Goal: Check status: Check status

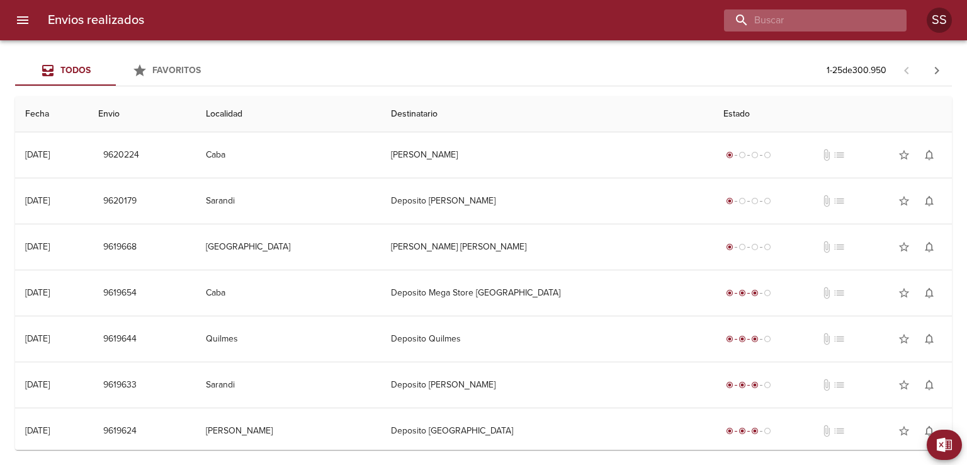
click at [829, 23] on input "buscar" at bounding box center [804, 20] width 161 height 22
type input "vezzani"
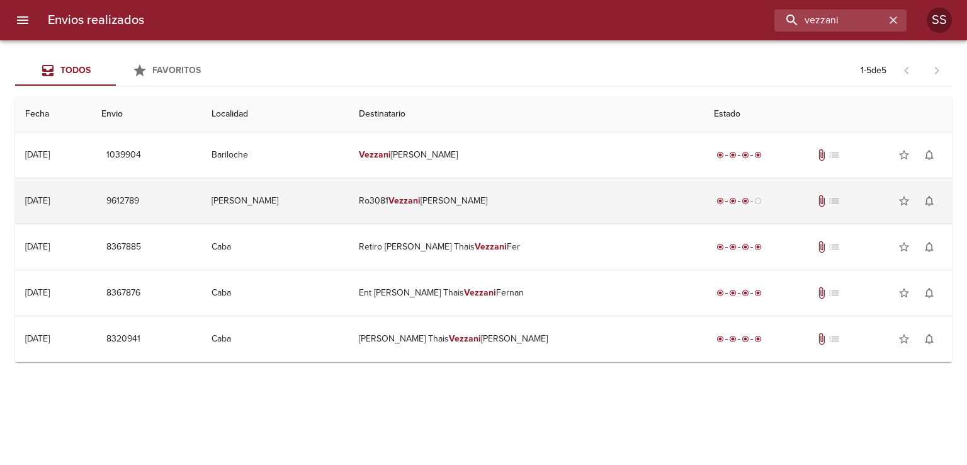
click at [481, 215] on td "Ro3081 [PERSON_NAME]" at bounding box center [526, 200] width 355 height 45
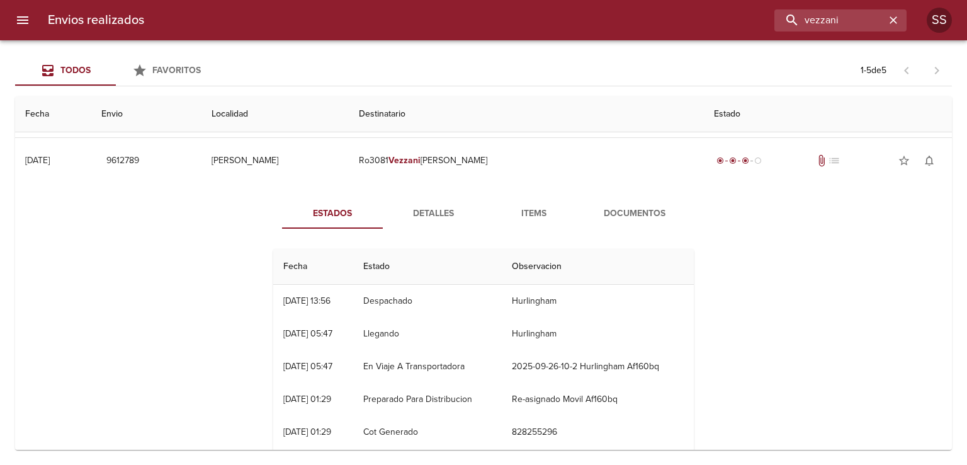
scroll to position [41, 0]
click at [422, 207] on span "Detalles" at bounding box center [433, 213] width 86 height 16
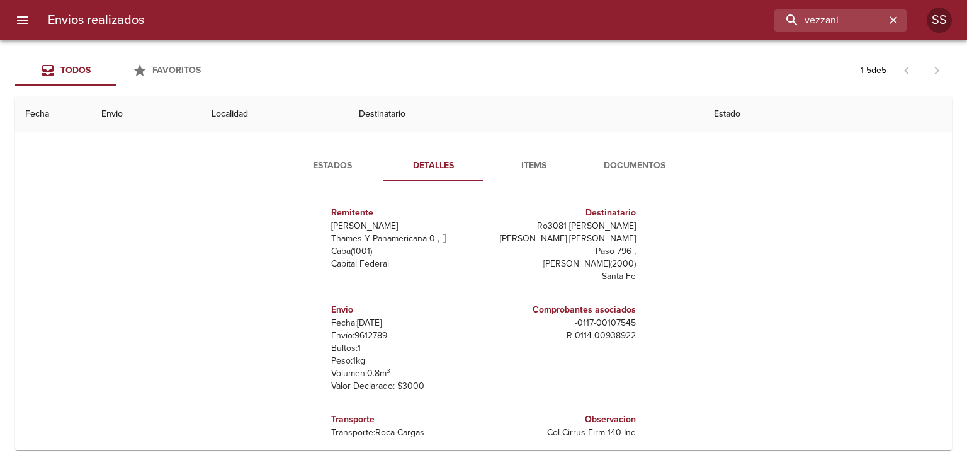
scroll to position [83, 0]
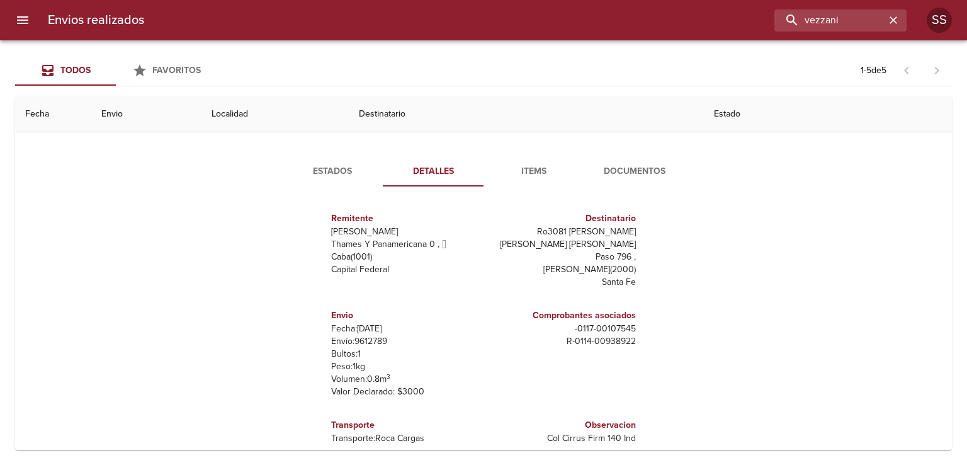
click at [530, 172] on span "Items" at bounding box center [534, 172] width 86 height 16
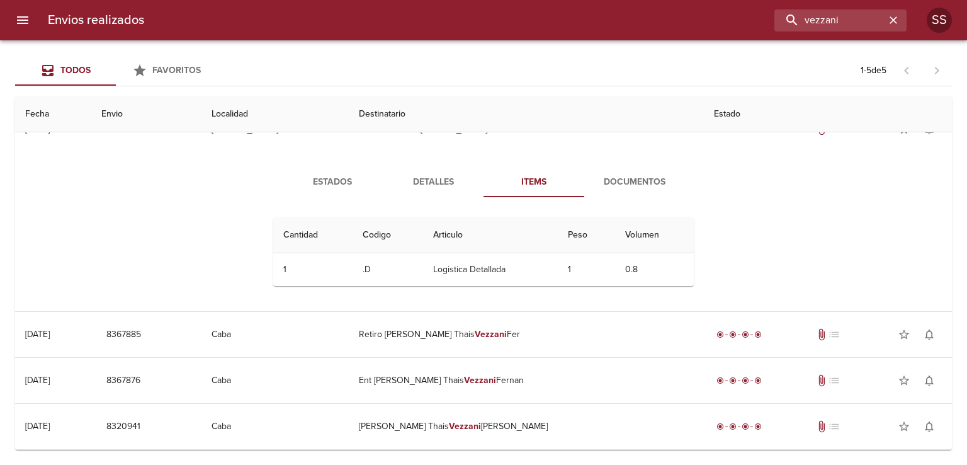
scroll to position [71, 0]
click at [625, 179] on span "Documentos" at bounding box center [635, 184] width 86 height 16
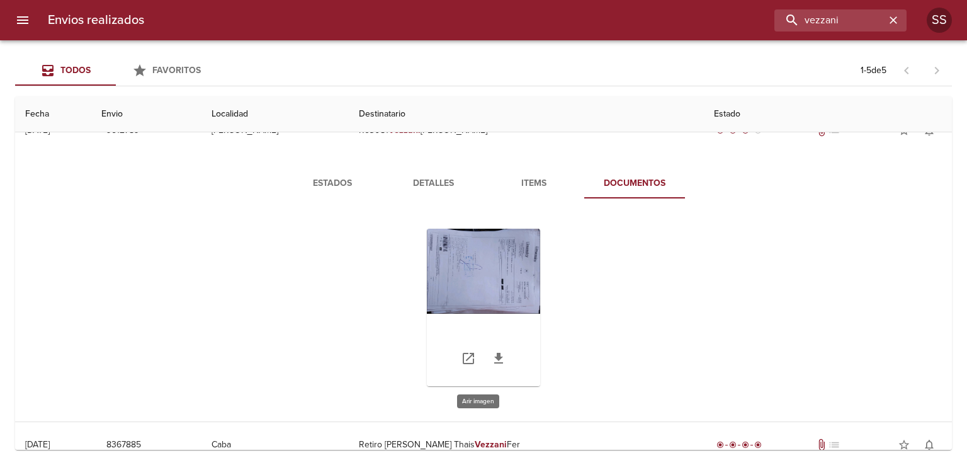
click at [476, 276] on div "Tabla de envíos del cliente" at bounding box center [483, 307] width 113 height 157
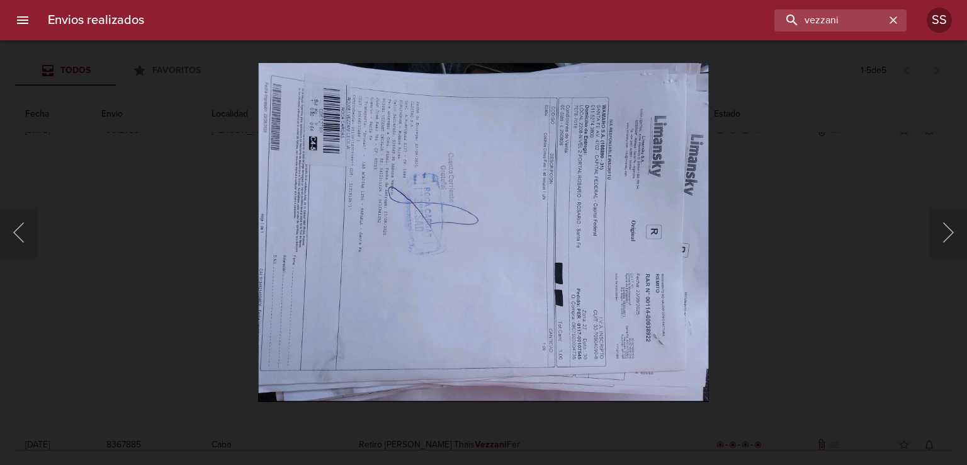
click at [6, 235] on div at bounding box center [6, 232] width 13 height 465
click at [39, 219] on div "Lightbox" at bounding box center [483, 232] width 967 height 465
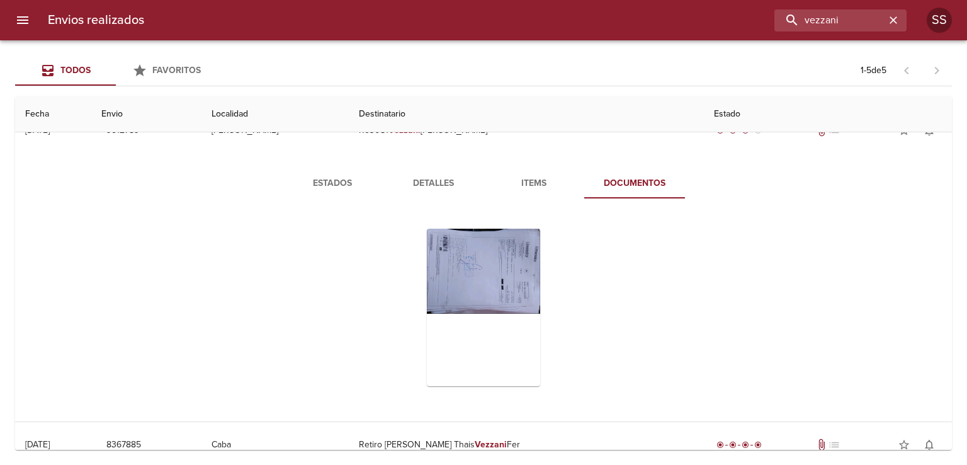
click at [544, 182] on span "Items" at bounding box center [534, 184] width 86 height 16
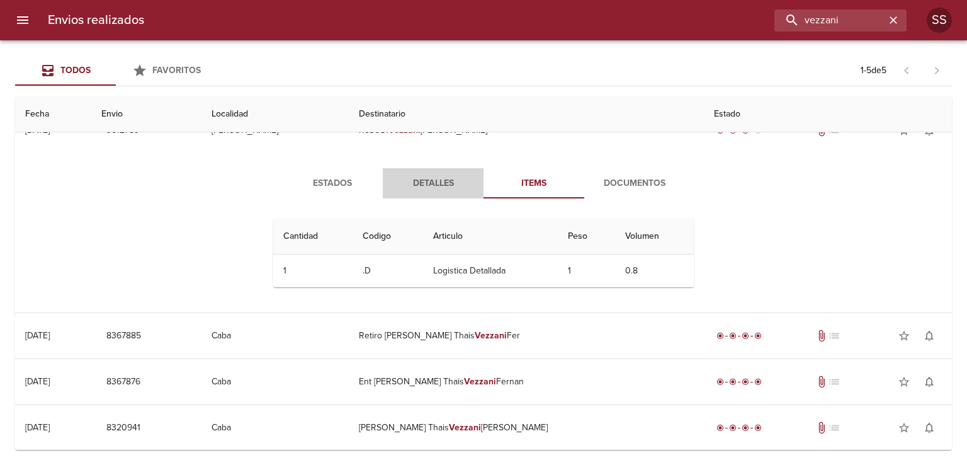
click at [426, 176] on span "Detalles" at bounding box center [433, 184] width 86 height 16
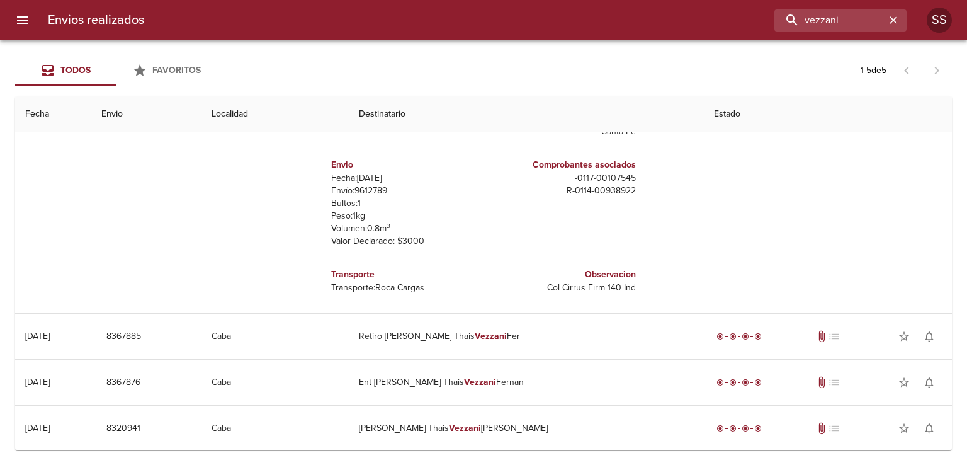
scroll to position [0, 0]
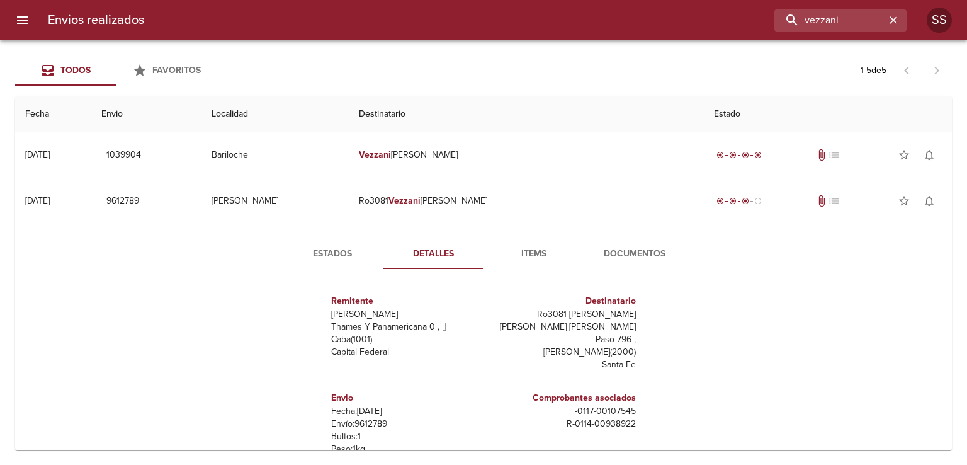
click at [331, 251] on span "Estados" at bounding box center [333, 254] width 86 height 16
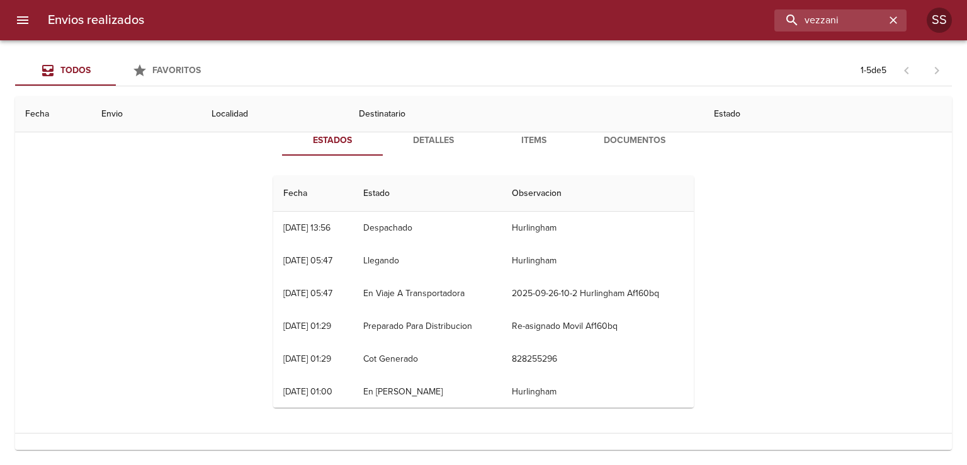
scroll to position [109, 0]
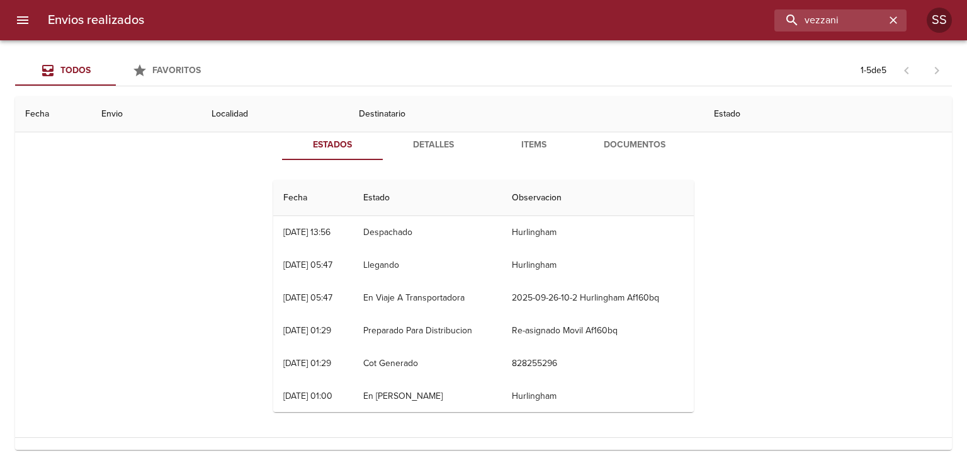
click at [428, 135] on button "Detalles" at bounding box center [433, 145] width 101 height 30
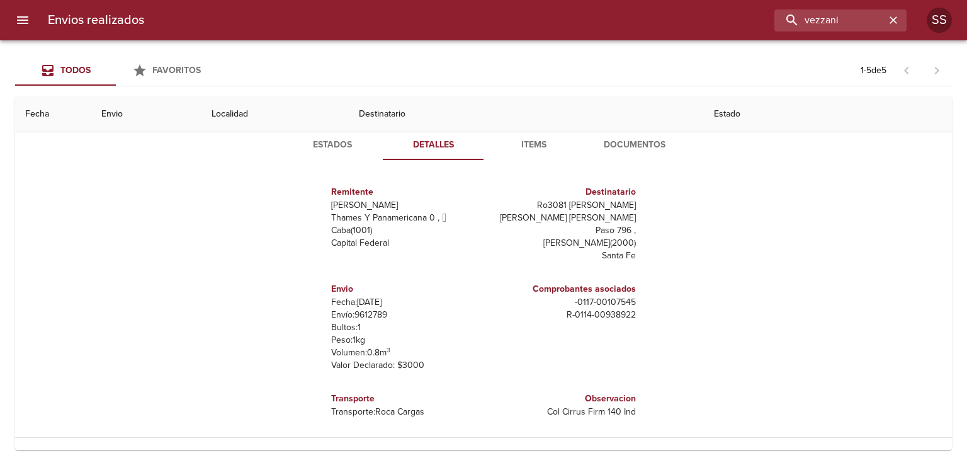
click at [523, 144] on span "Items" at bounding box center [534, 145] width 86 height 16
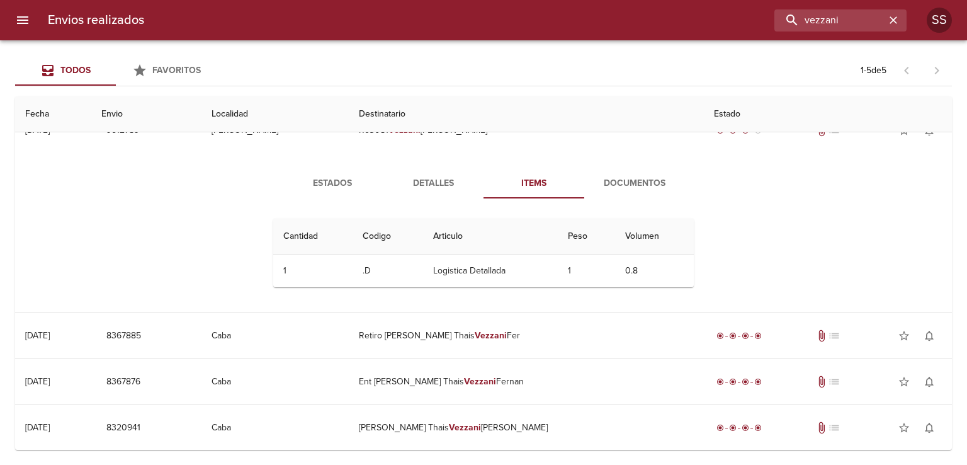
click at [613, 178] on span "Documentos" at bounding box center [635, 184] width 86 height 16
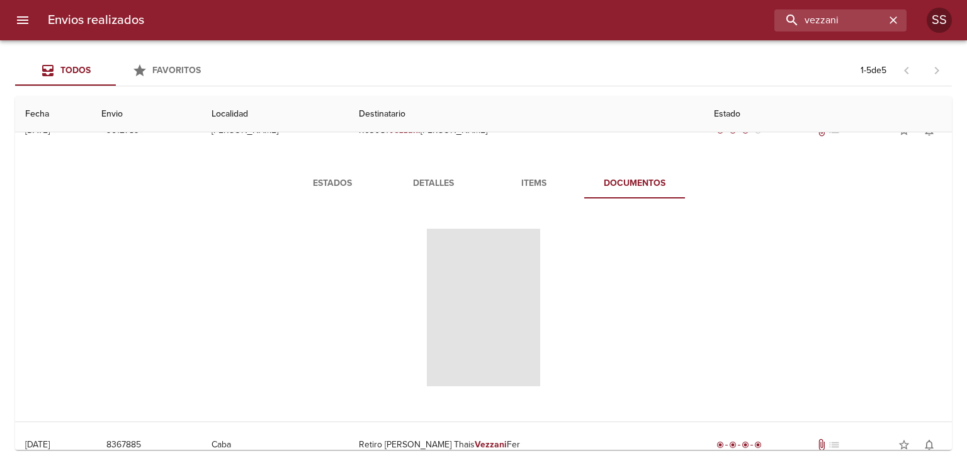
click at [480, 287] on span "Tabla de envíos del cliente" at bounding box center [483, 307] width 113 height 157
click at [484, 318] on span "Tabla de envíos del cliente" at bounding box center [483, 307] width 113 height 157
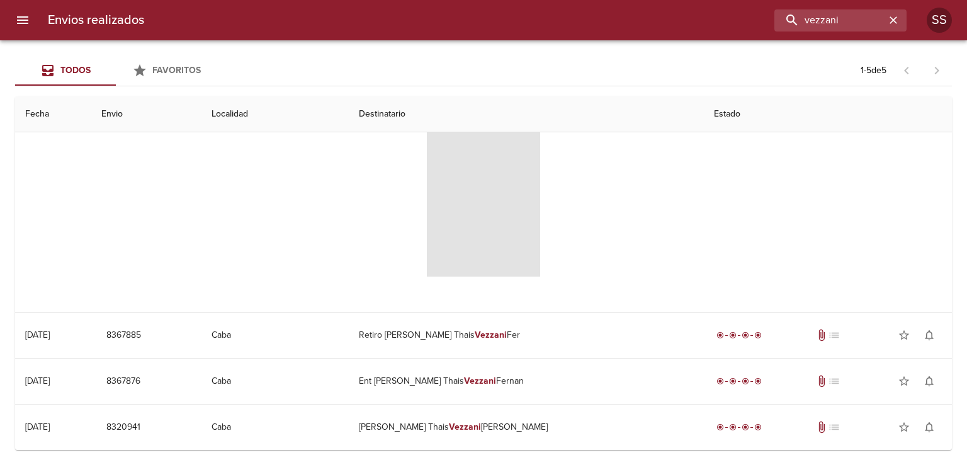
scroll to position [0, 0]
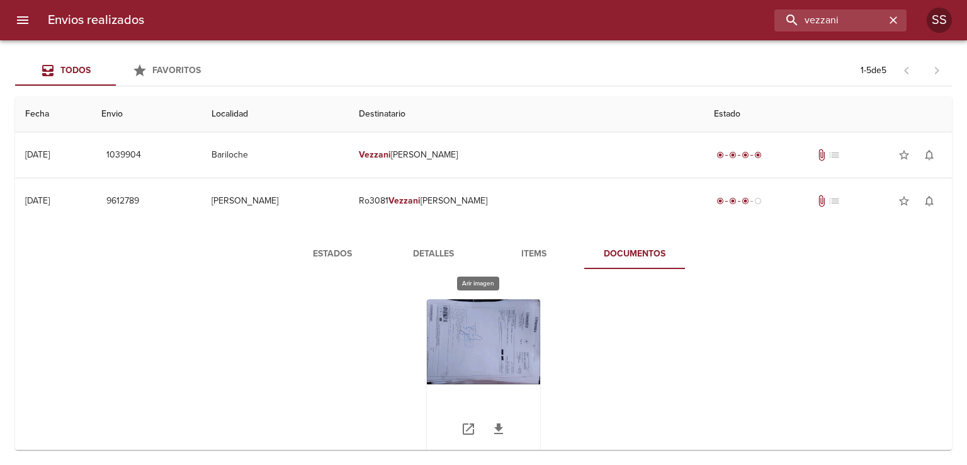
click at [464, 335] on div "Tabla de envíos del cliente" at bounding box center [483, 377] width 113 height 157
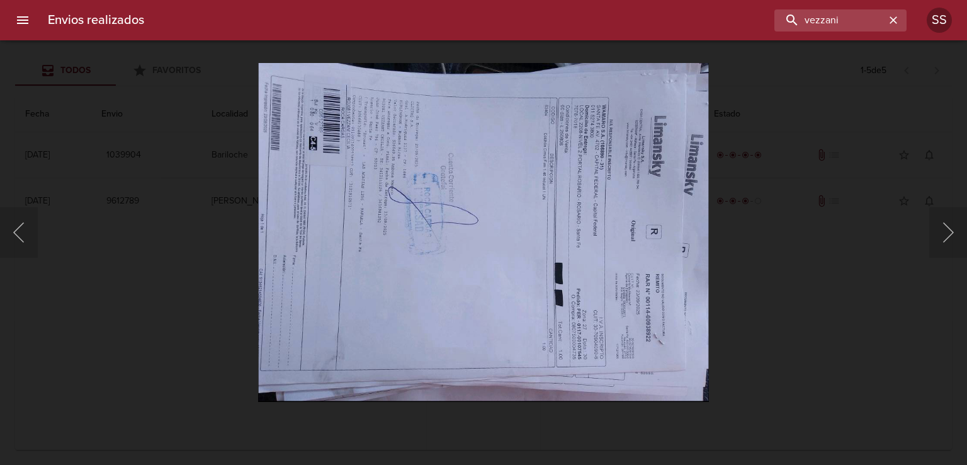
click at [504, 253] on img "Lightbox" at bounding box center [483, 232] width 451 height 339
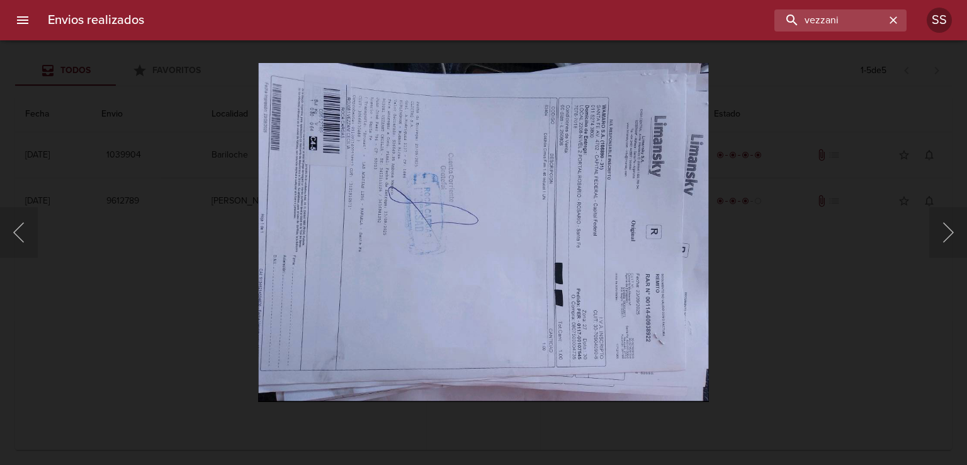
click at [370, 232] on img "Lightbox" at bounding box center [483, 232] width 451 height 339
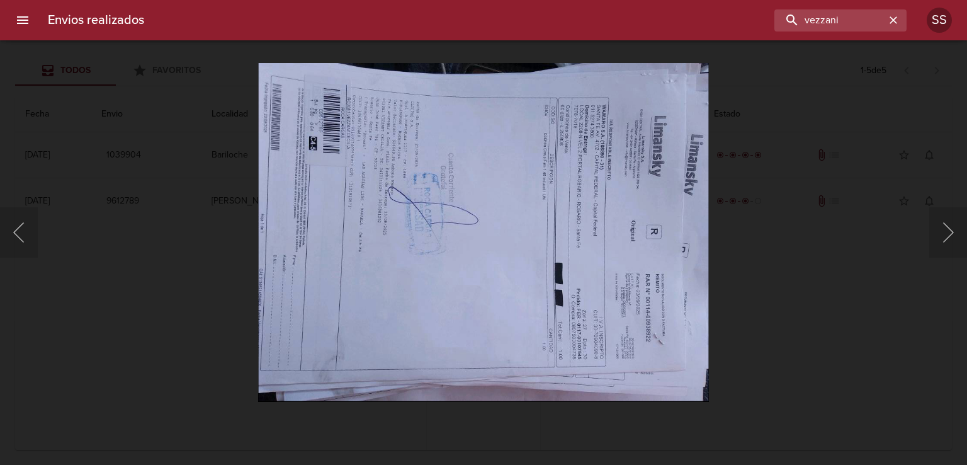
click at [11, 236] on div at bounding box center [6, 232] width 13 height 465
click at [15, 224] on button "Anterior" at bounding box center [19, 232] width 38 height 50
click at [896, 18] on icon "button" at bounding box center [893, 20] width 13 height 13
